Goal: Information Seeking & Learning: Understand process/instructions

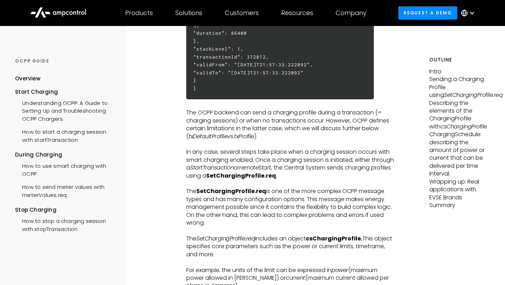
scroll to position [504, 0]
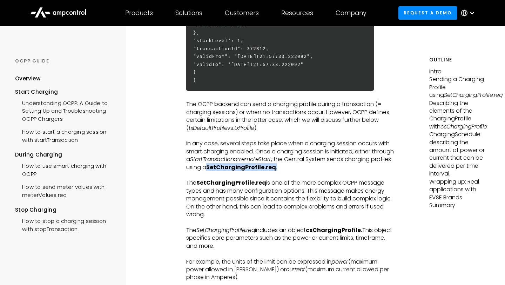
drag, startPoint x: 328, startPoint y: 166, endPoint x: 257, endPoint y: 168, distance: 71.2
click at [257, 168] on p "In any case, several steps take place when a charging session occurs with smart…" at bounding box center [290, 156] width 208 height 32
click at [289, 188] on p "The SetChargingProfile.req is one of the more complex OCPP message types and ha…" at bounding box center [290, 198] width 208 height 39
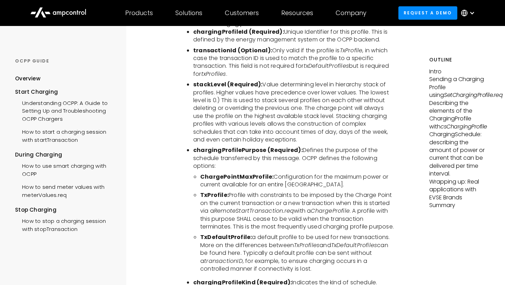
scroll to position [1502, 0]
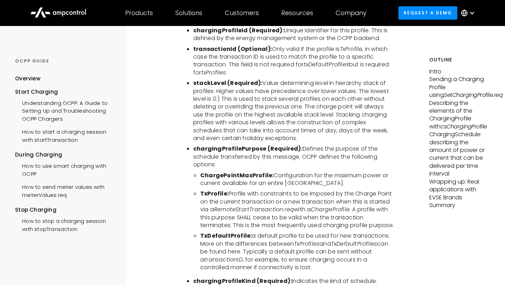
click at [212, 189] on b "TxProfile:" at bounding box center [214, 193] width 28 height 8
copy b "TxProfile"
click at [233, 171] on b "ChargePointMaxProfile:" at bounding box center [236, 175] width 73 height 8
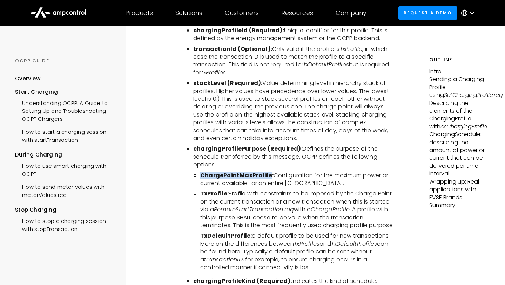
copy b "ChargePointMaxProfile"
click at [229, 231] on b "TxDefaultProfile:" at bounding box center [226, 235] width 52 height 8
copy b "TxDefaultProfile"
